Goal: Information Seeking & Learning: Learn about a topic

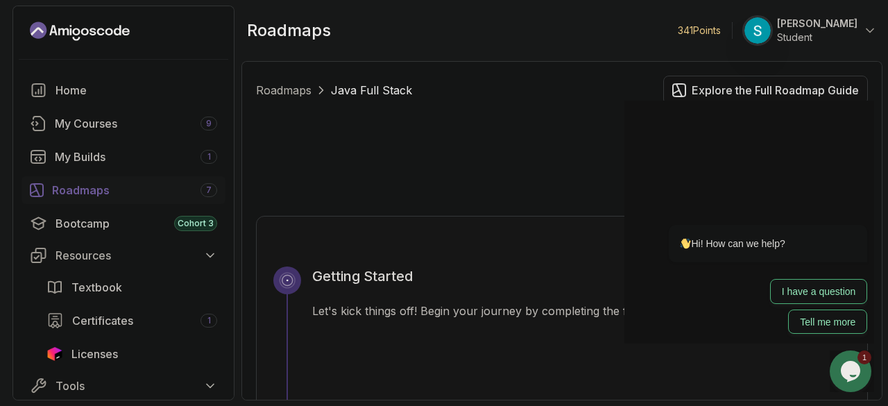
click at [717, 85] on div "Explore the Full Roadmap Guide" at bounding box center [775, 90] width 167 height 17
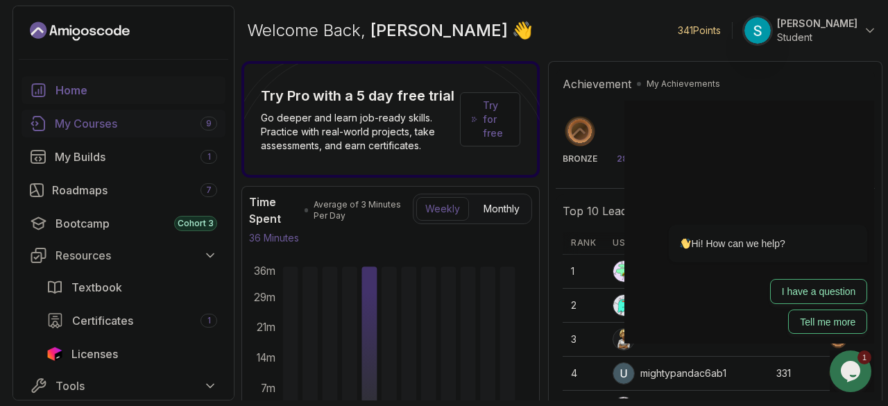
click at [119, 116] on div "My Courses 9" at bounding box center [136, 123] width 162 height 17
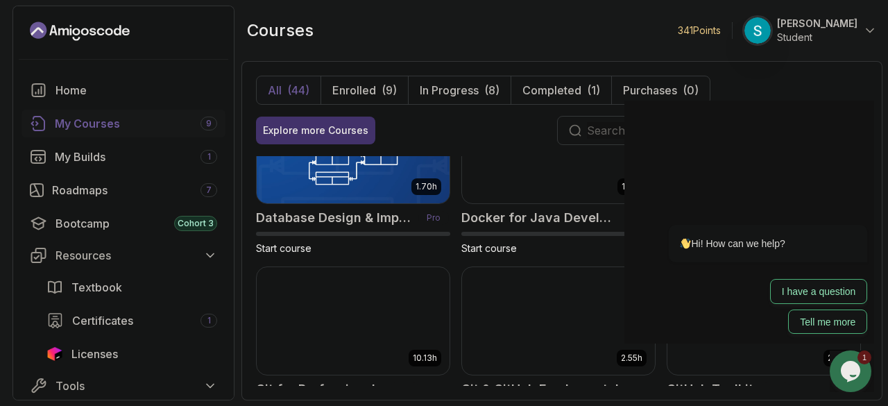
scroll to position [405, 0]
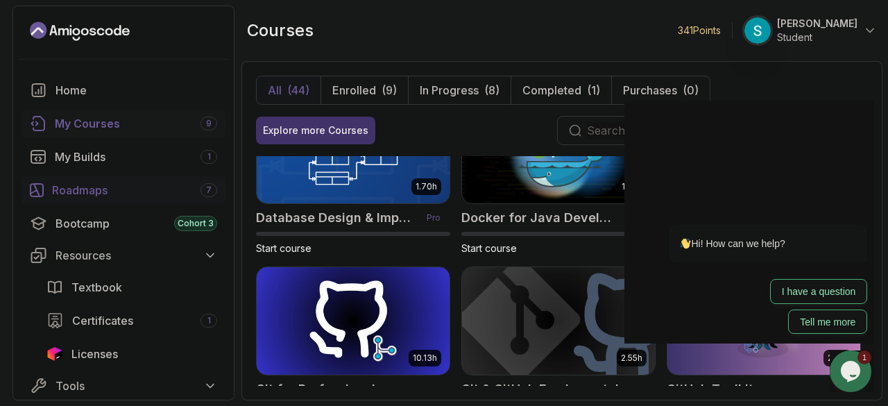
click at [72, 189] on div "Roadmaps 7" at bounding box center [134, 190] width 165 height 17
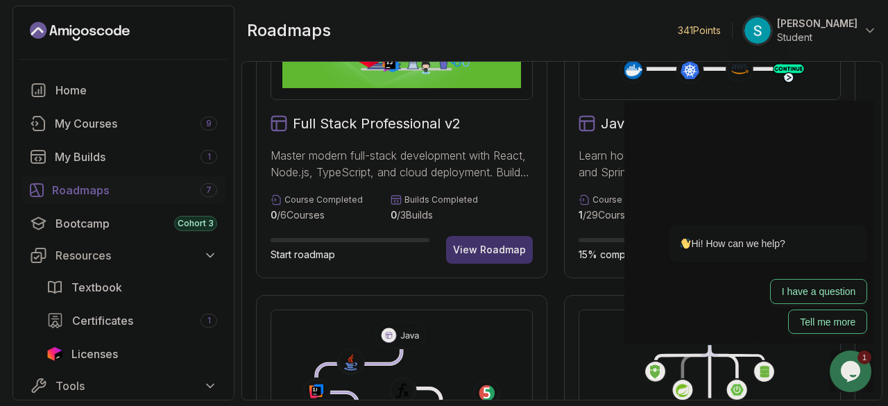
scroll to position [133, 0]
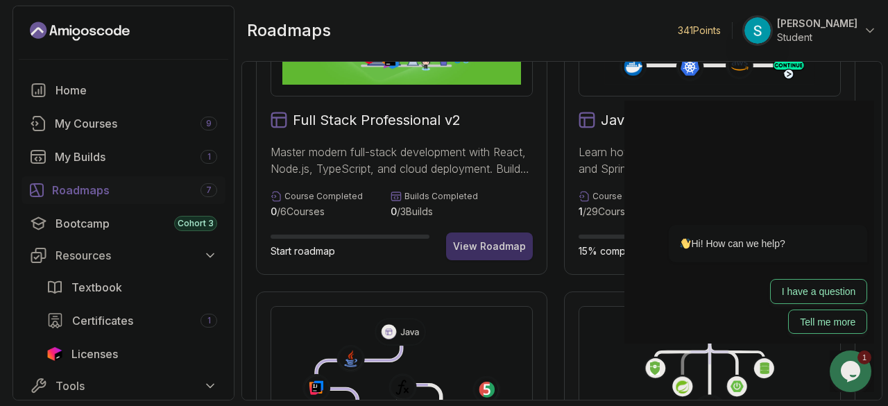
click at [501, 252] on div "View Roadmap" at bounding box center [489, 246] width 73 height 14
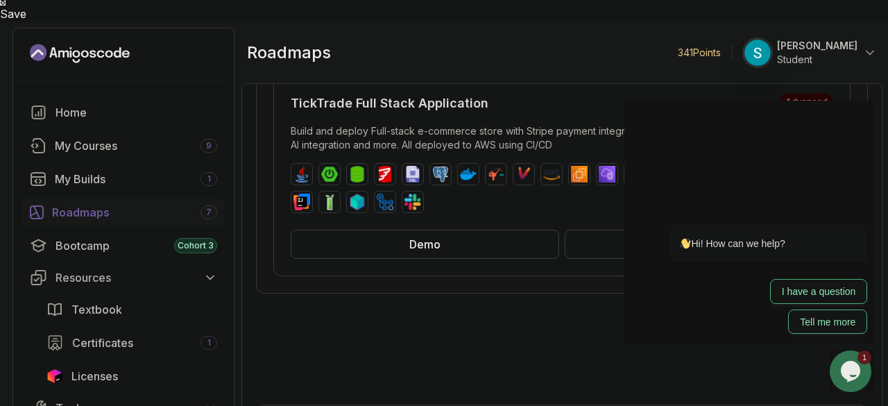
scroll to position [304, 0]
click at [508, 230] on button "Demo" at bounding box center [425, 244] width 269 height 29
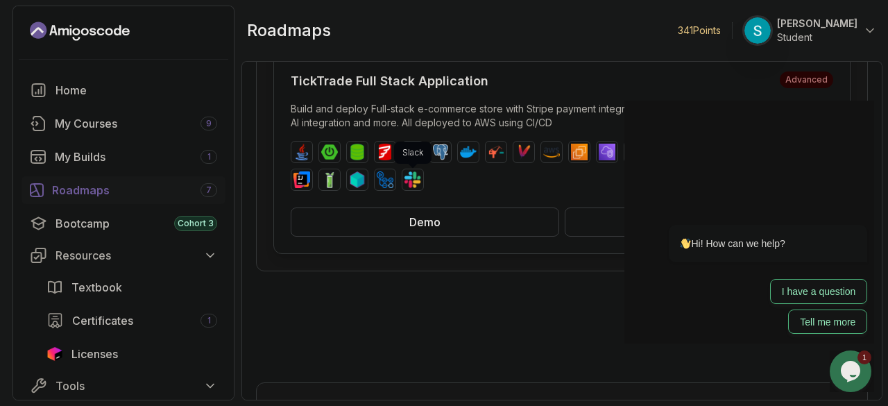
click at [409, 180] on img at bounding box center [413, 179] width 17 height 17
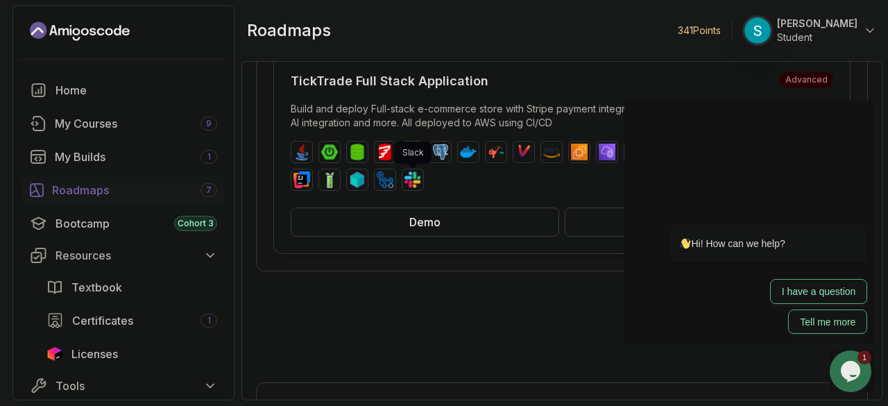
click at [409, 180] on img at bounding box center [413, 179] width 17 height 17
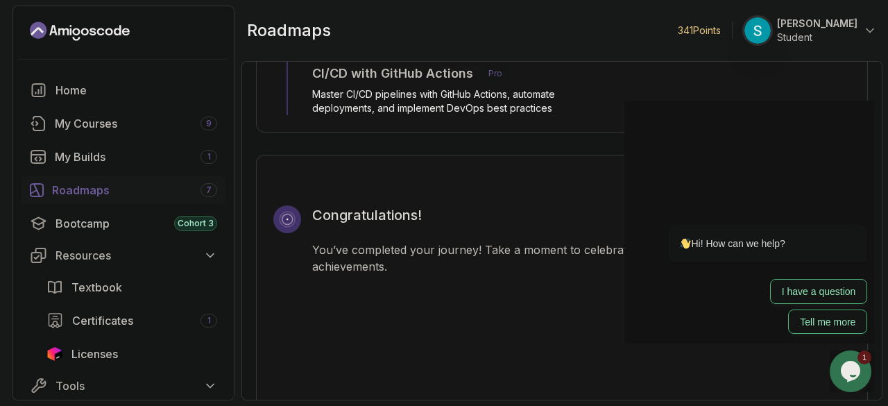
scroll to position [4245, 0]
click at [146, 126] on div "My Courses 9" at bounding box center [136, 123] width 162 height 17
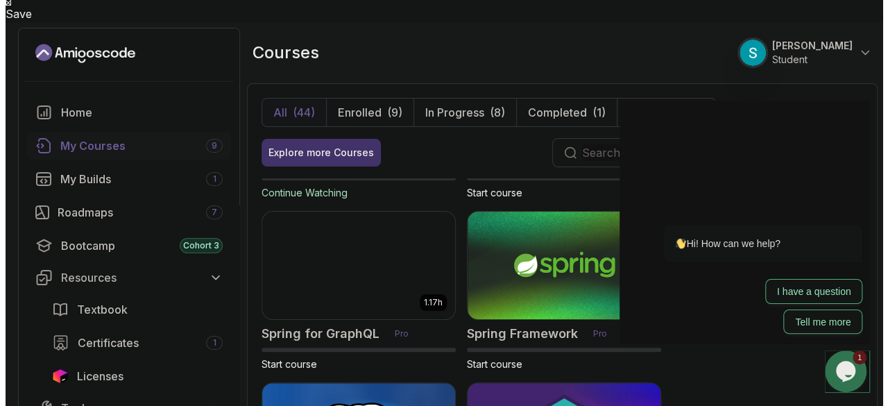
scroll to position [3230, 0]
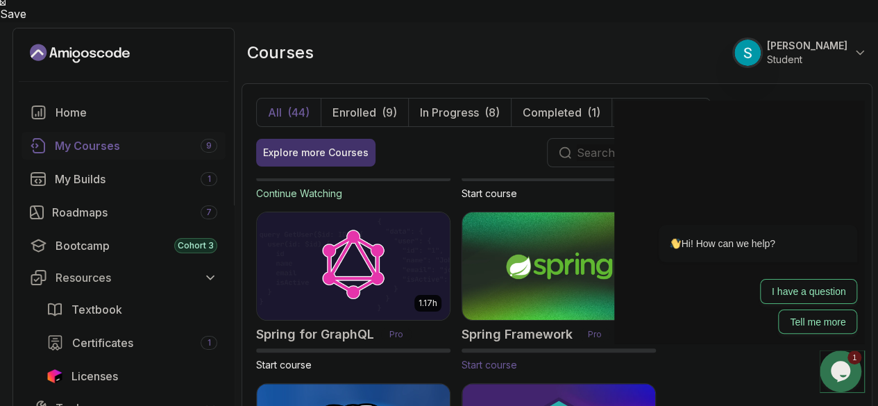
click at [565, 228] on img at bounding box center [558, 266] width 203 height 113
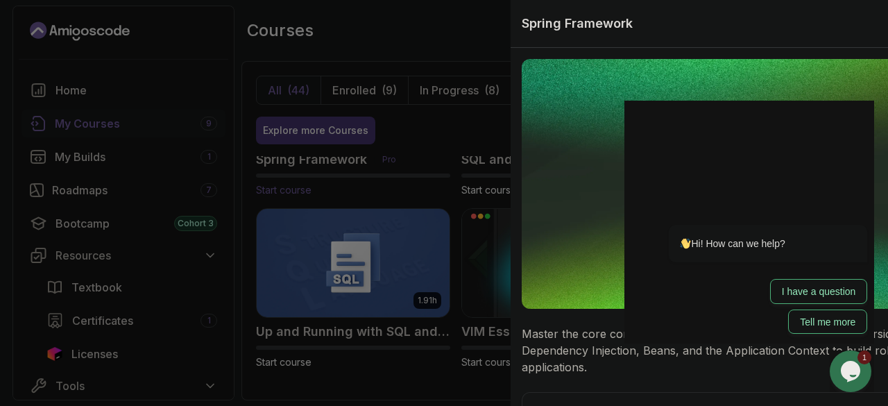
scroll to position [2200, 0]
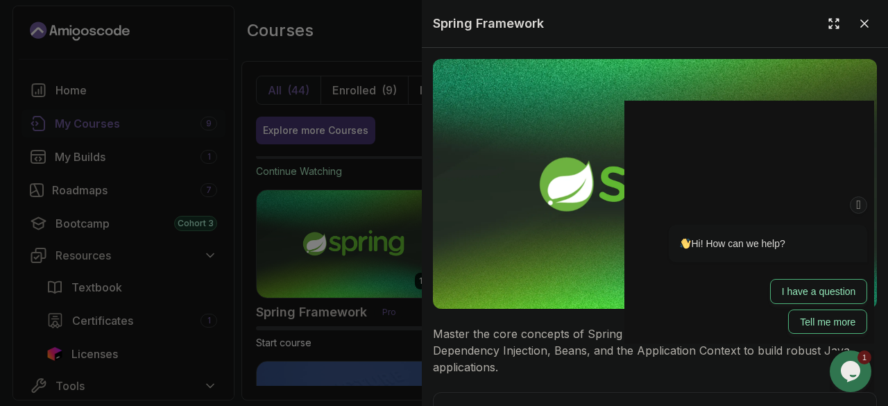
click at [859, 203] on icon "Chat attention grabber" at bounding box center [858, 205] width 11 height 15
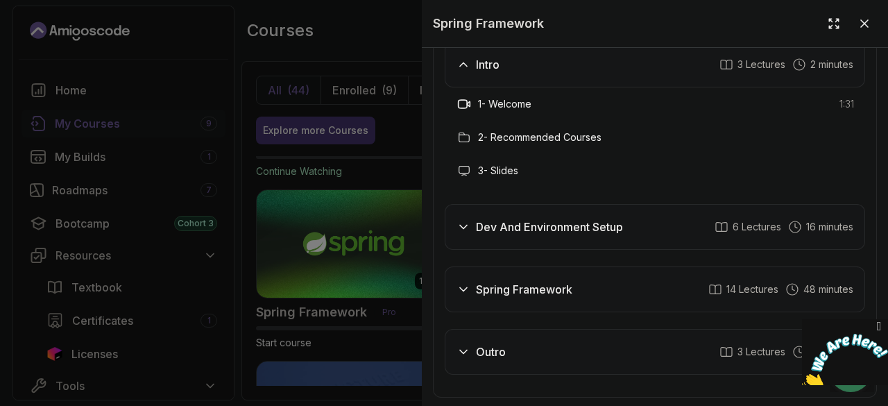
scroll to position [2186, 0]
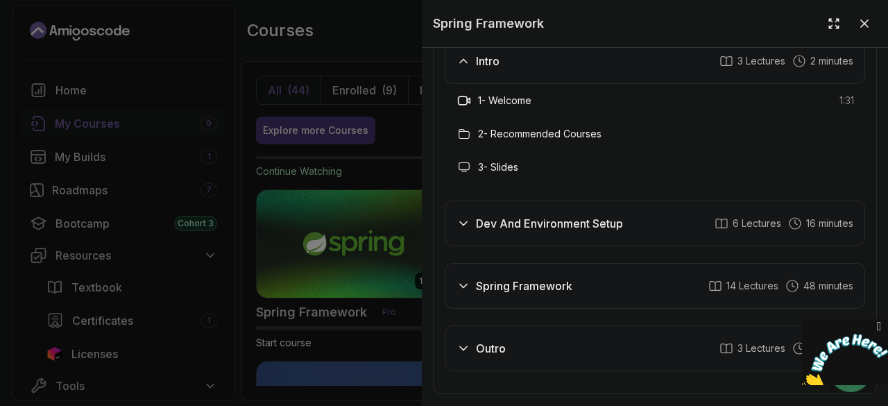
click at [465, 230] on icon at bounding box center [464, 223] width 14 height 14
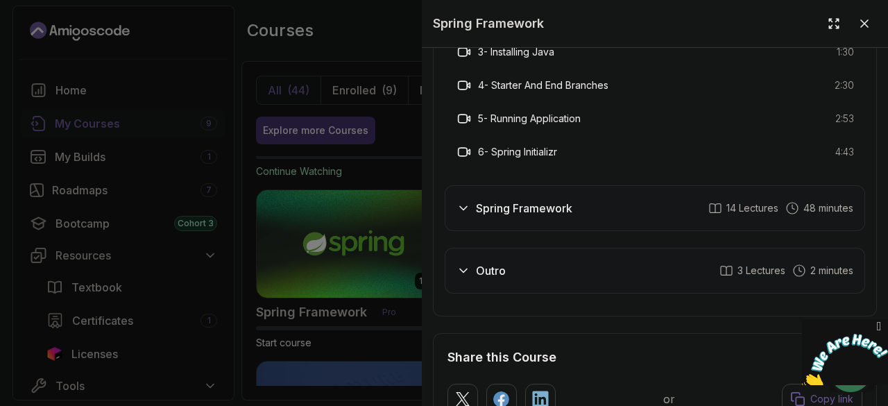
scroll to position [2366, 0]
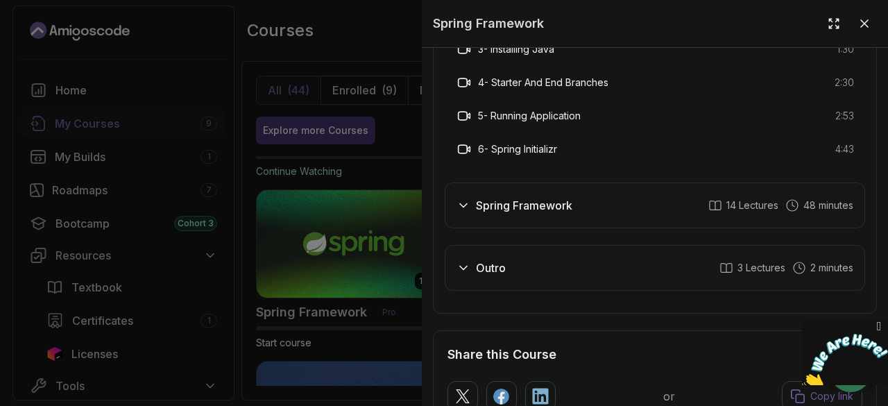
click at [462, 214] on div "Spring Framework" at bounding box center [515, 205] width 116 height 17
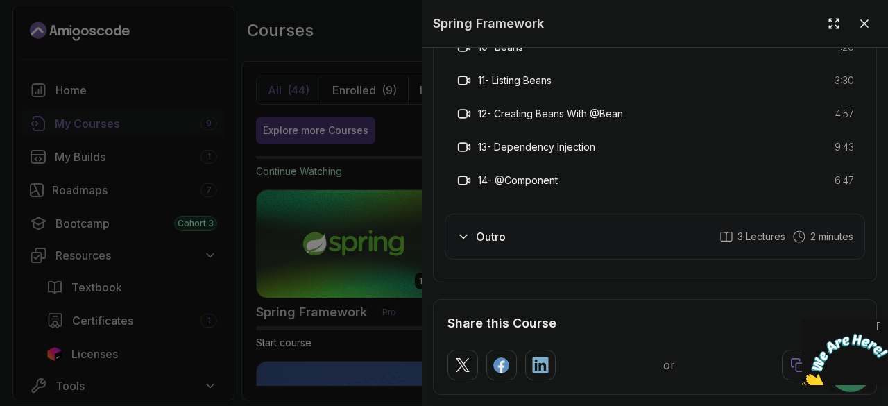
scroll to position [2665, 0]
click at [463, 242] on icon at bounding box center [464, 235] width 14 height 14
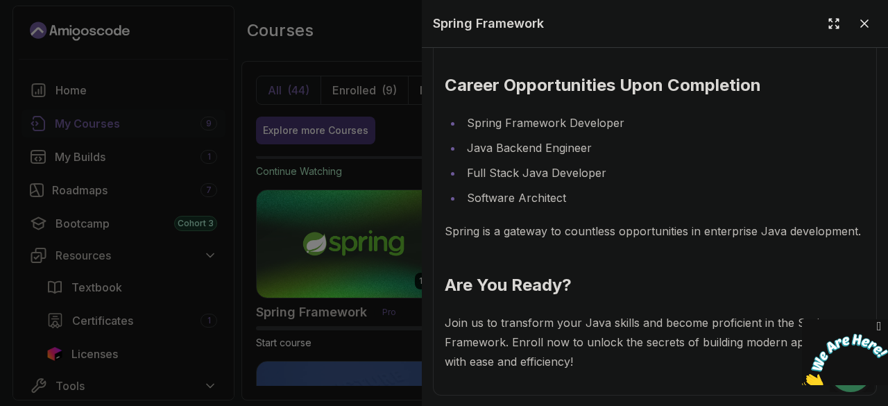
scroll to position [1715, 0]
click at [858, 20] on icon at bounding box center [865, 24] width 14 height 14
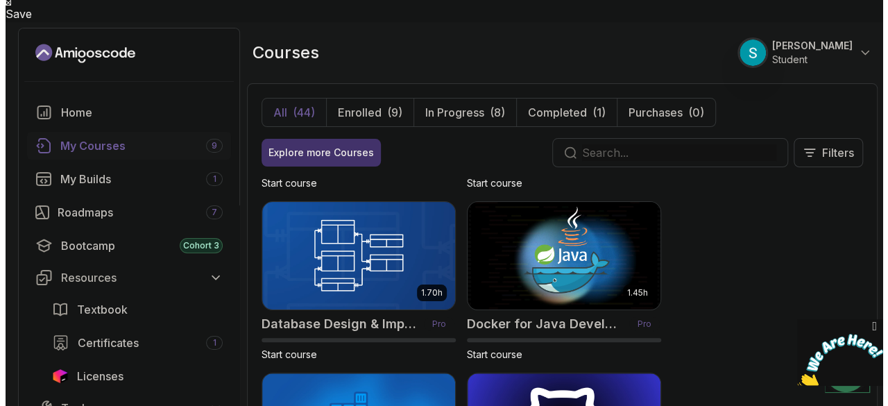
scroll to position [664, 0]
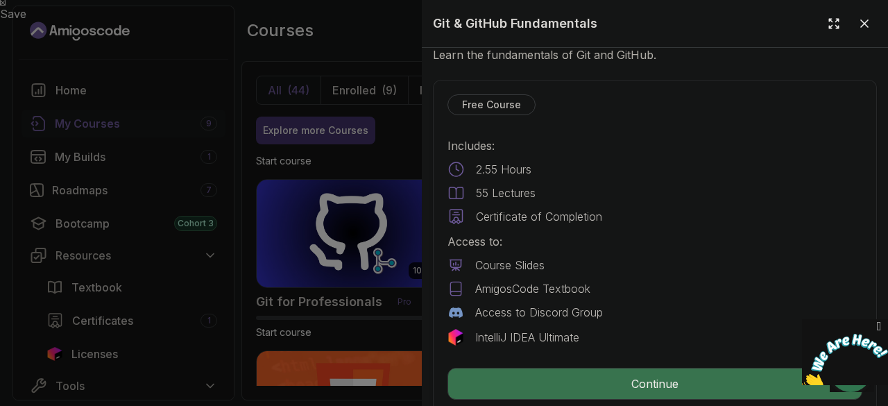
scroll to position [296, 0]
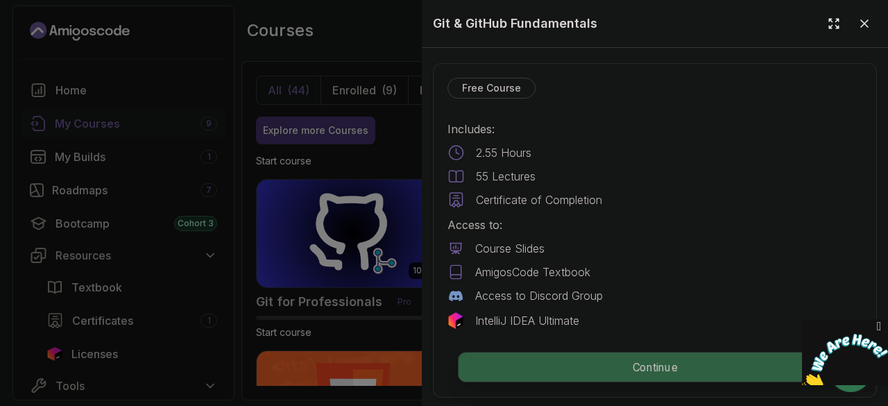
click at [597, 364] on p "Continue" at bounding box center [655, 366] width 393 height 29
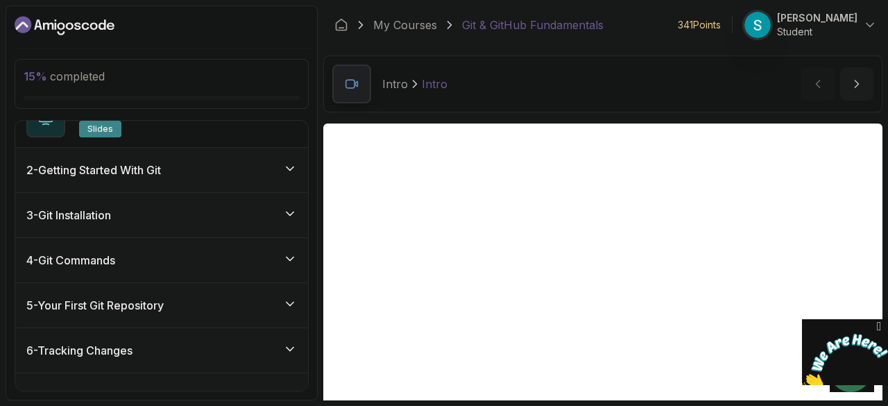
scroll to position [193, 0]
click at [236, 263] on div "4 - Git Commands" at bounding box center [161, 260] width 271 height 17
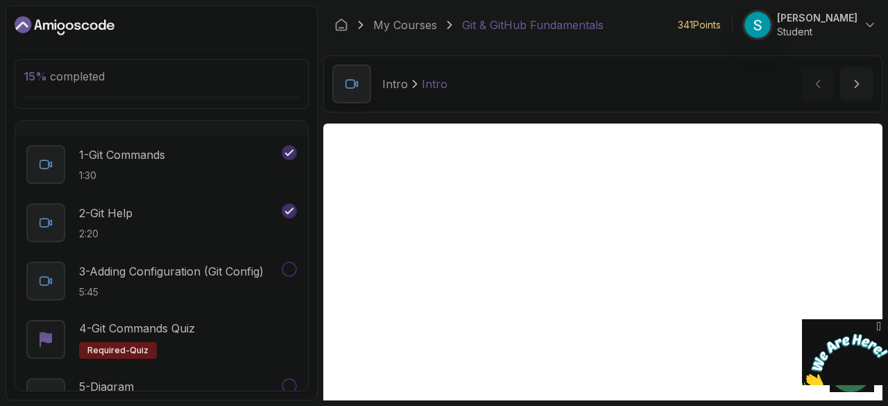
scroll to position [168, 0]
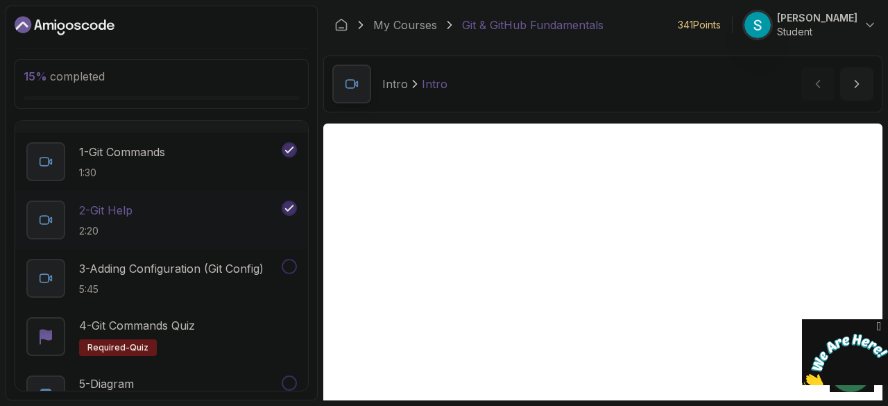
click at [112, 212] on p "2 - Git Help" at bounding box center [105, 210] width 53 height 17
click at [26, 201] on button "2 - Git Help 2:20" at bounding box center [161, 220] width 271 height 39
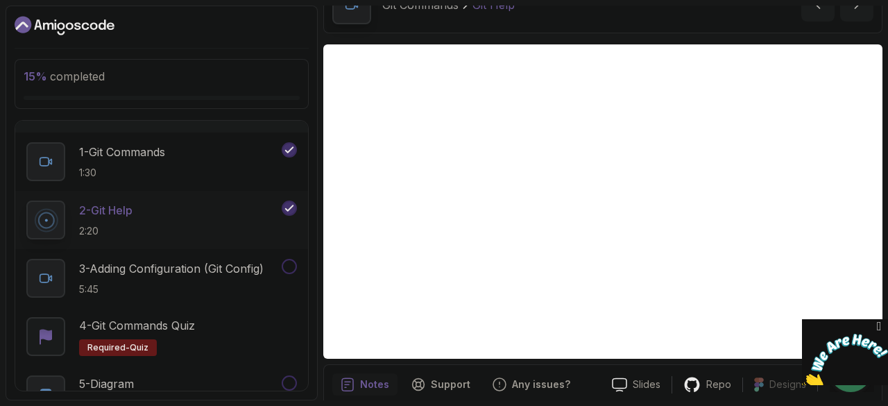
scroll to position [80, 0]
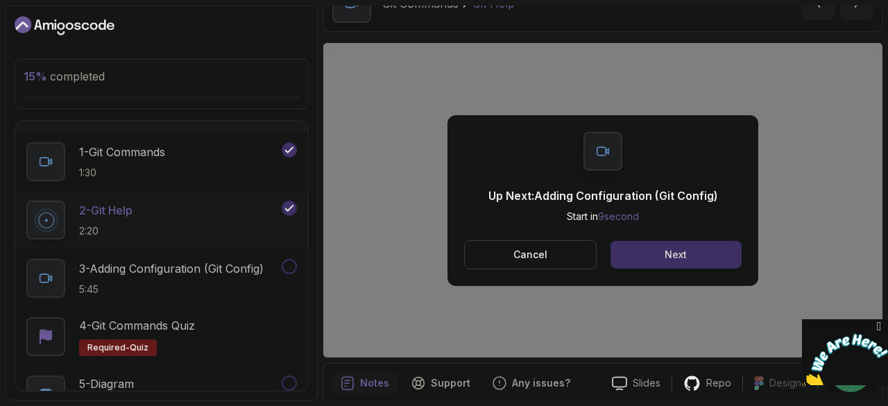
click at [644, 263] on button "Next" at bounding box center [676, 255] width 131 height 28
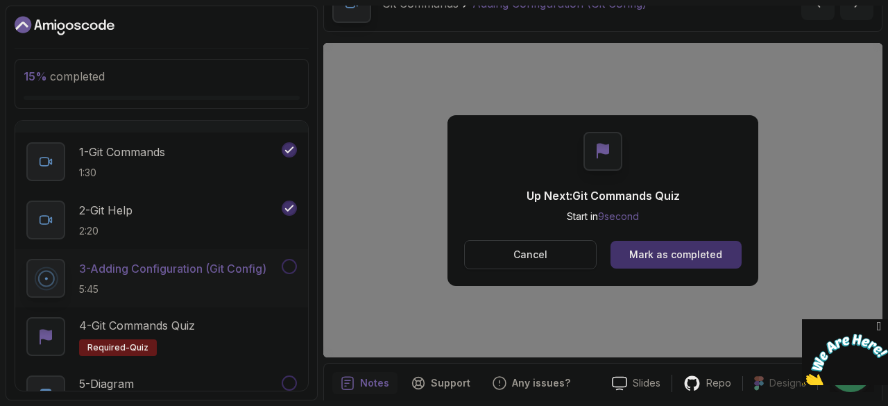
click at [507, 257] on button "Cancel" at bounding box center [530, 254] width 133 height 29
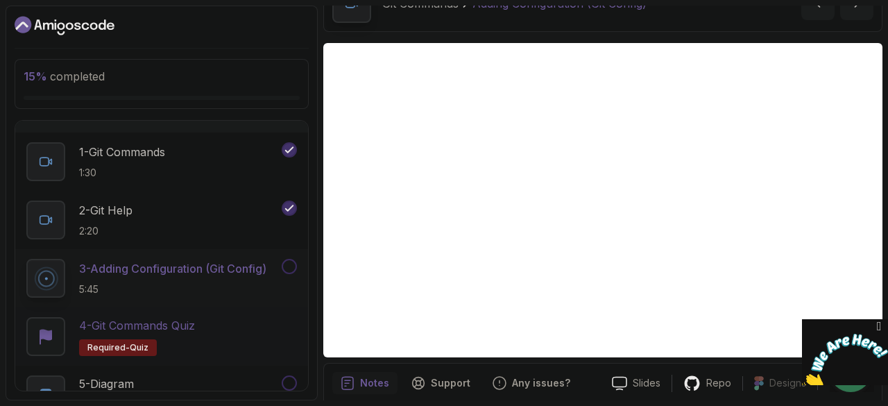
click at [194, 327] on p "4 - Git Commands Quiz" at bounding box center [137, 325] width 116 height 17
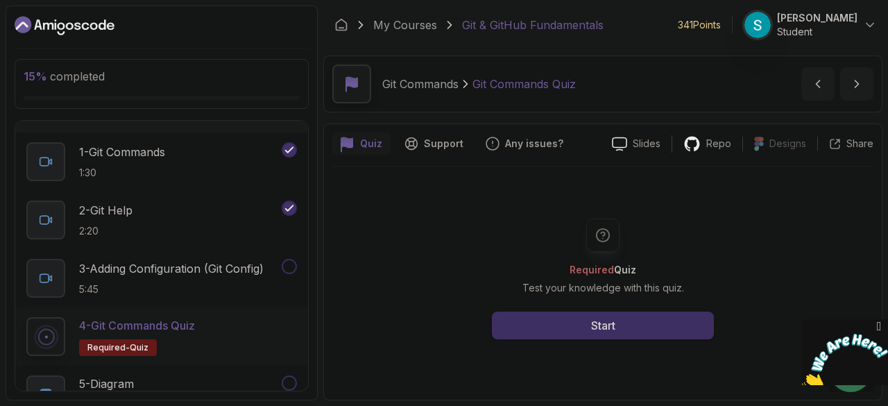
click at [644, 322] on button "Start" at bounding box center [603, 326] width 222 height 28
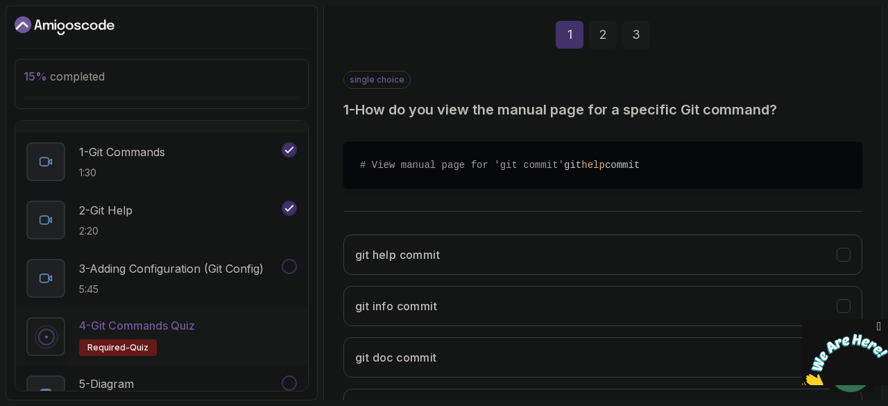
scroll to position [199, 0]
click at [587, 267] on button "git help commit" at bounding box center [602, 254] width 519 height 40
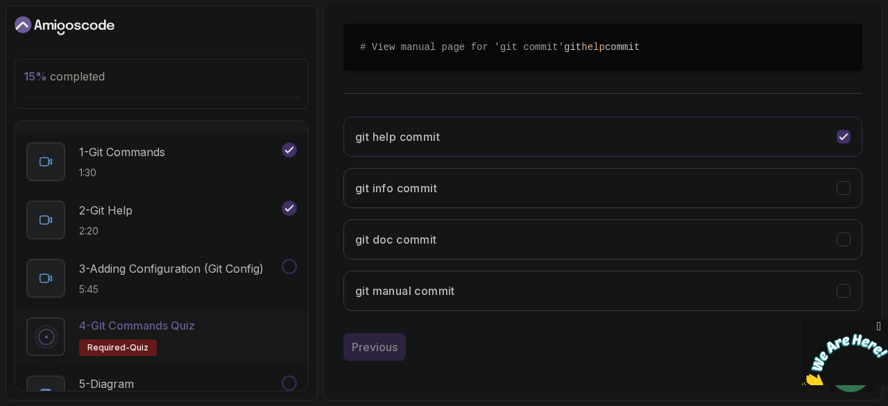
click at [827, 336] on img at bounding box center [845, 361] width 86 height 55
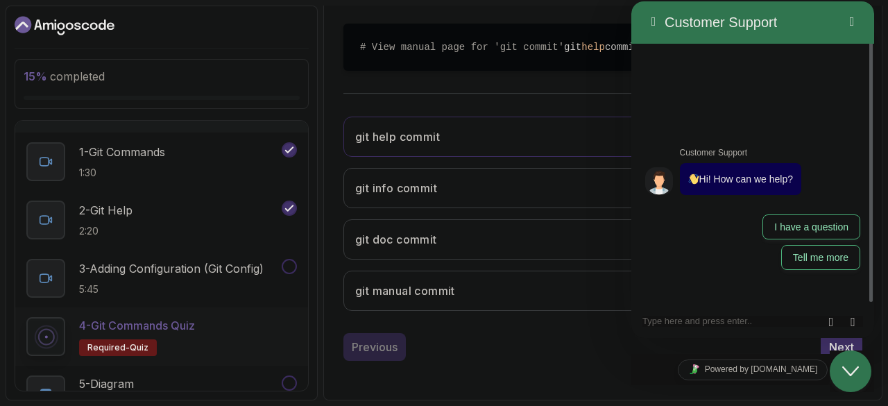
click at [850, 379] on icon "Close Chat This icon closes the chat window." at bounding box center [850, 371] width 17 height 17
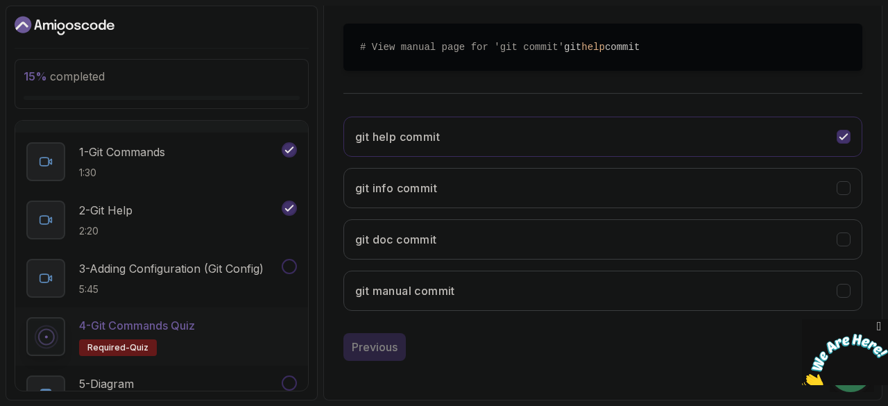
click at [878, 323] on icon "Close" at bounding box center [879, 326] width 12 height 15
click at [832, 344] on div "Next" at bounding box center [841, 347] width 25 height 17
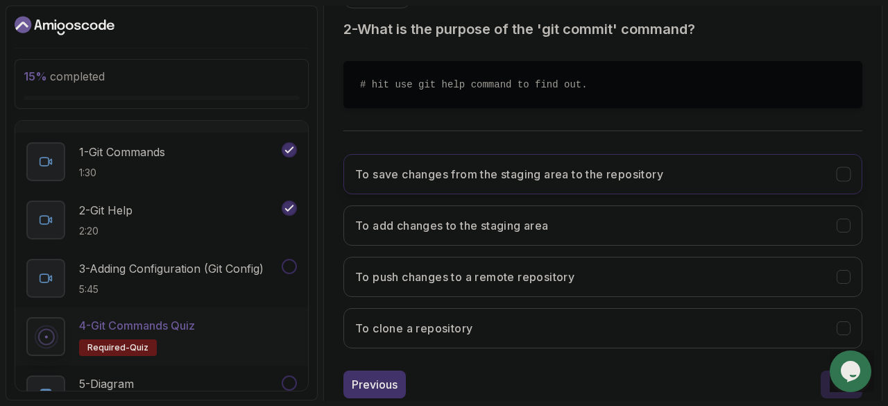
scroll to position [280, 0]
click at [698, 160] on button "To save changes from the staging area to the repository" at bounding box center [602, 173] width 519 height 40
click at [828, 386] on button "Next" at bounding box center [842, 384] width 42 height 28
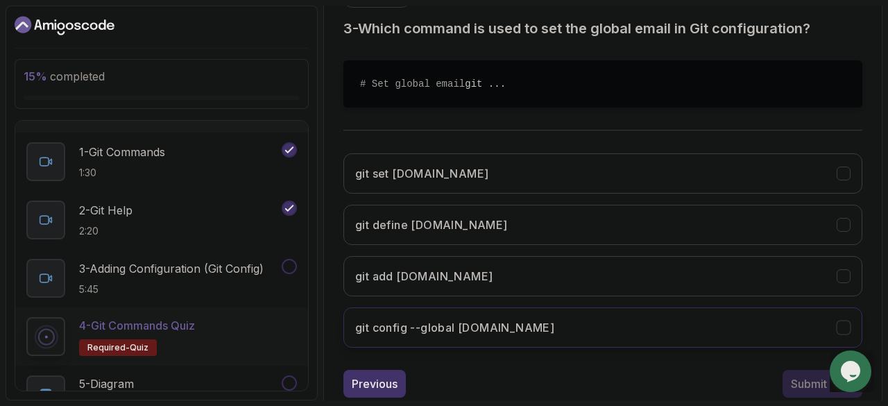
click at [715, 343] on button "git config --global [DOMAIN_NAME]" at bounding box center [602, 327] width 519 height 40
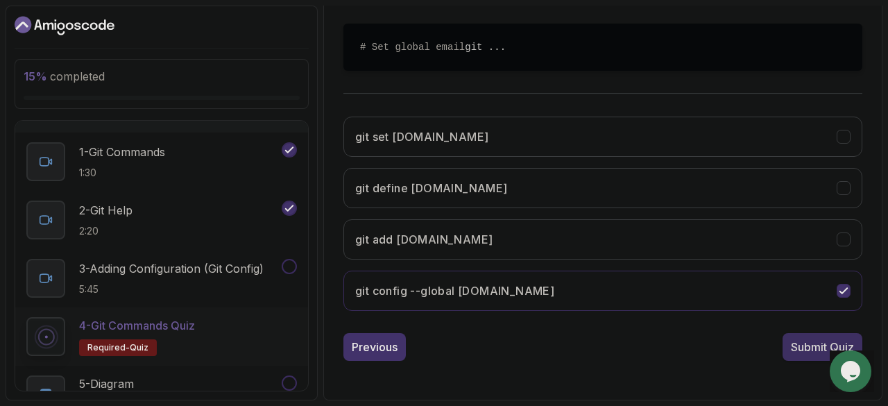
click at [812, 360] on button "Submit Quiz" at bounding box center [823, 347] width 80 height 28
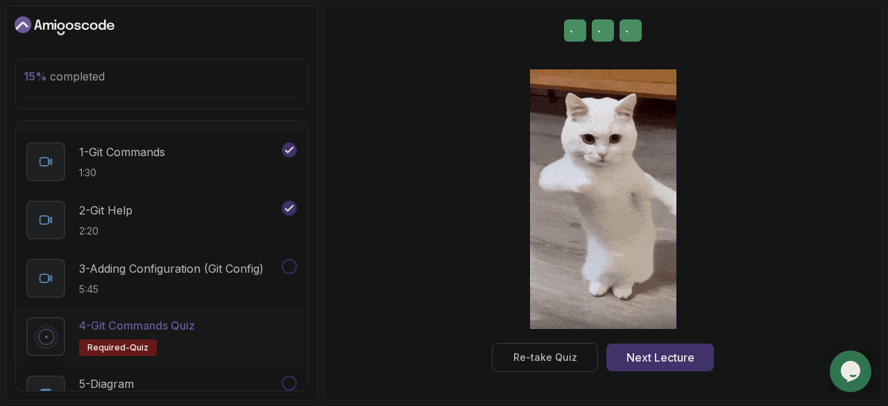
scroll to position [257, 0]
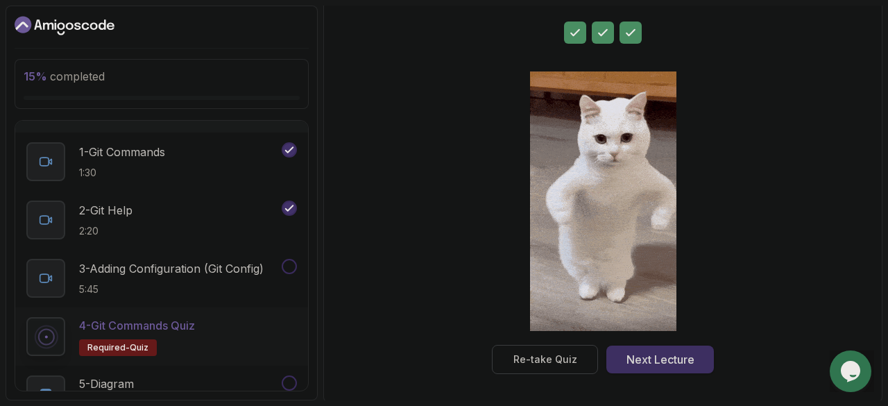
click at [650, 361] on div "Next Lecture" at bounding box center [661, 359] width 68 height 17
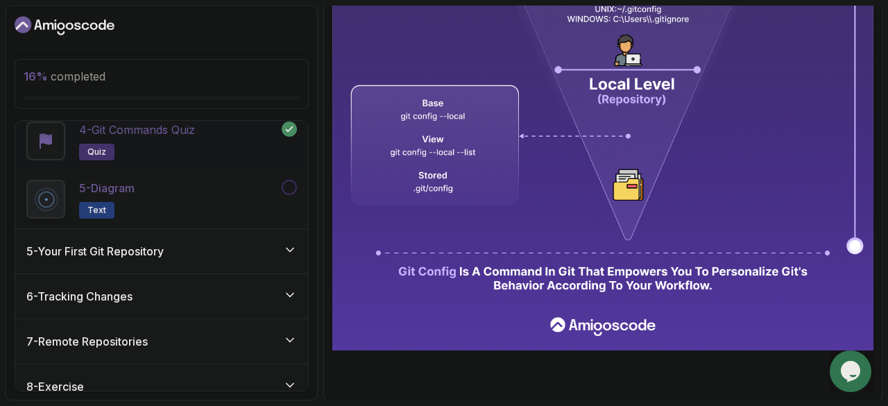
scroll to position [364, 0]
click at [155, 251] on h3 "5 - Your First Git Repository" at bounding box center [94, 251] width 137 height 17
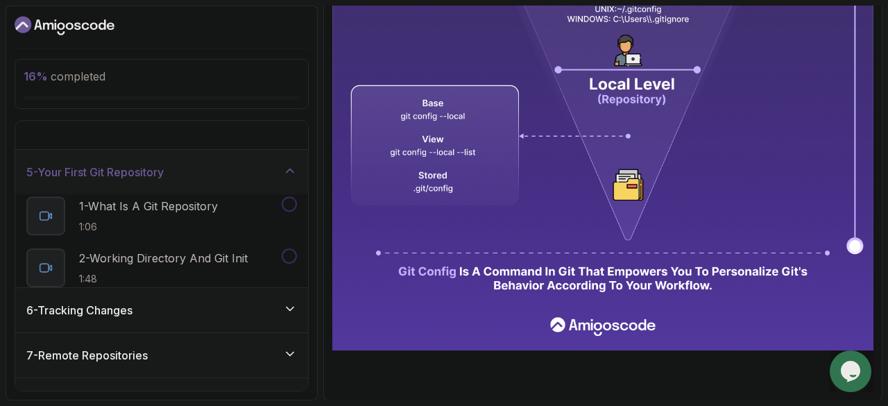
scroll to position [132, 0]
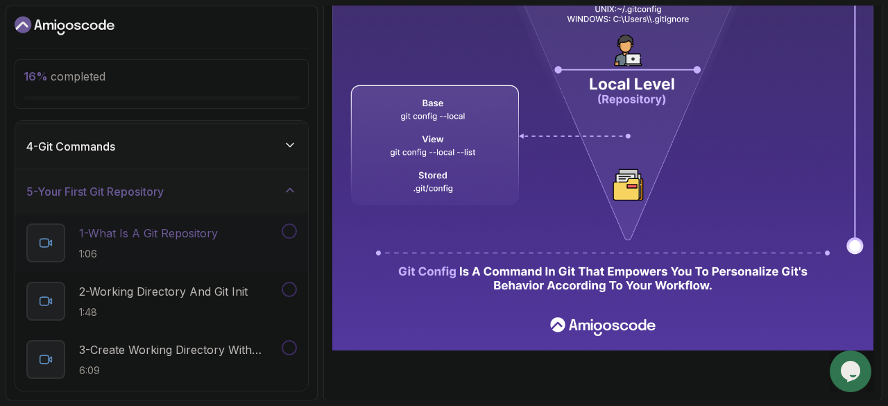
click at [211, 239] on p "1 - What Is A Git Repository" at bounding box center [148, 233] width 139 height 17
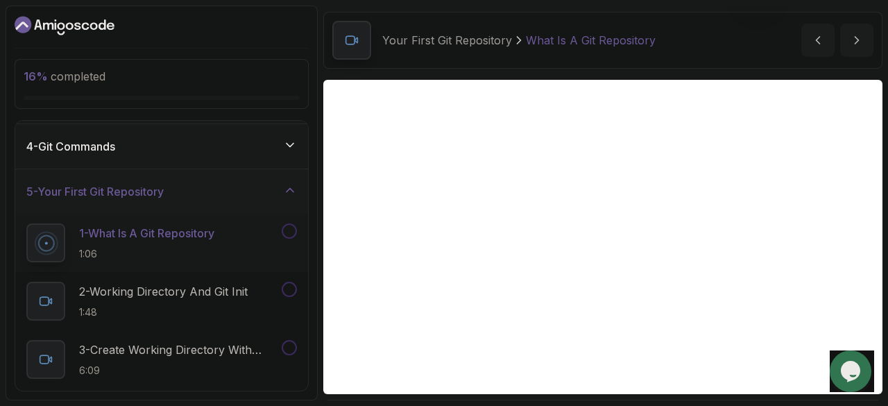
scroll to position [44, 0]
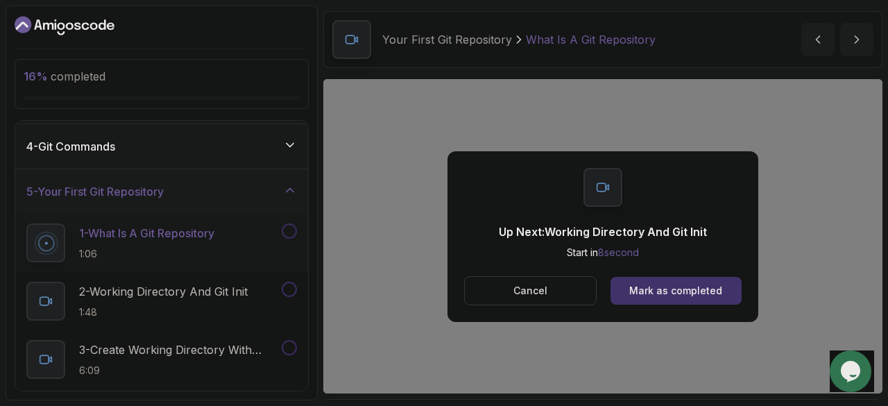
click at [522, 299] on button "Cancel" at bounding box center [530, 290] width 133 height 29
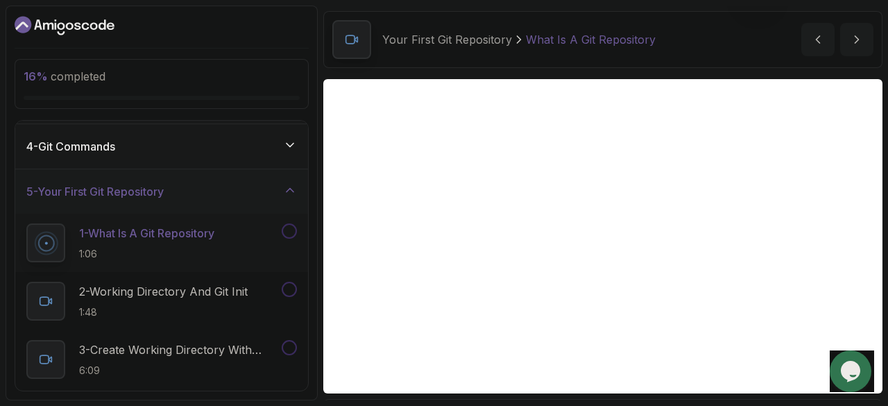
click at [211, 232] on p "1 - What Is A Git Repository" at bounding box center [146, 233] width 135 height 17
click at [210, 287] on p "2 - Working Directory And Git Init" at bounding box center [163, 291] width 169 height 17
click at [189, 228] on p "1 - What Is A Git Repository" at bounding box center [148, 233] width 139 height 17
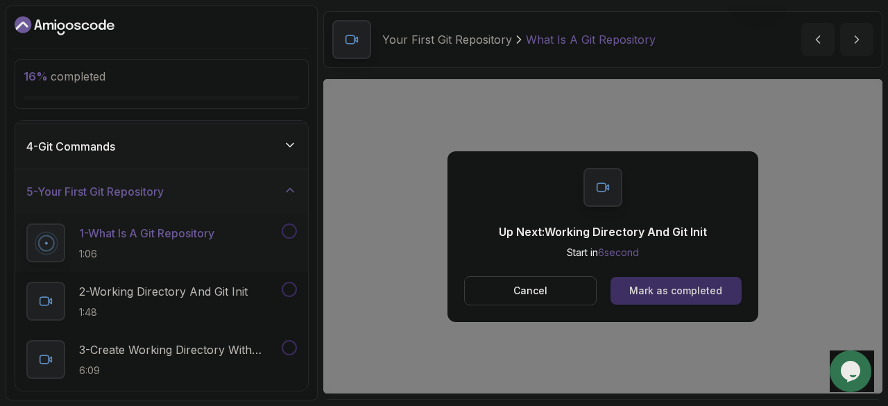
click at [683, 298] on button "Mark as completed" at bounding box center [676, 291] width 131 height 28
click at [658, 296] on div "Mark as completed" at bounding box center [675, 291] width 93 height 14
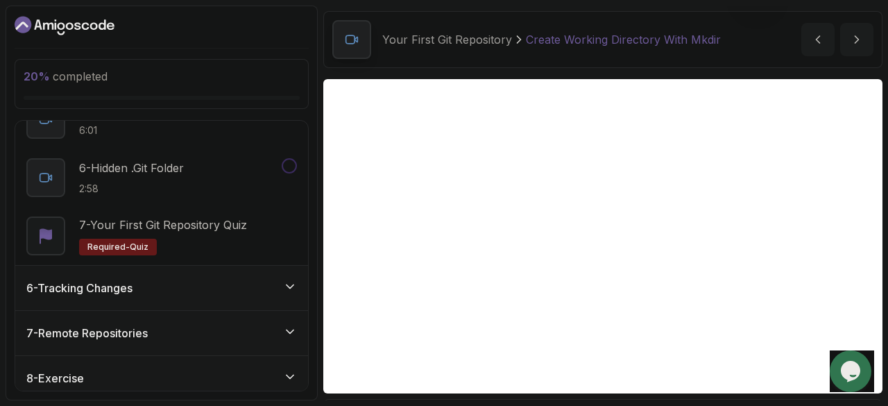
scroll to position [540, 0]
